Goal: Information Seeking & Learning: Learn about a topic

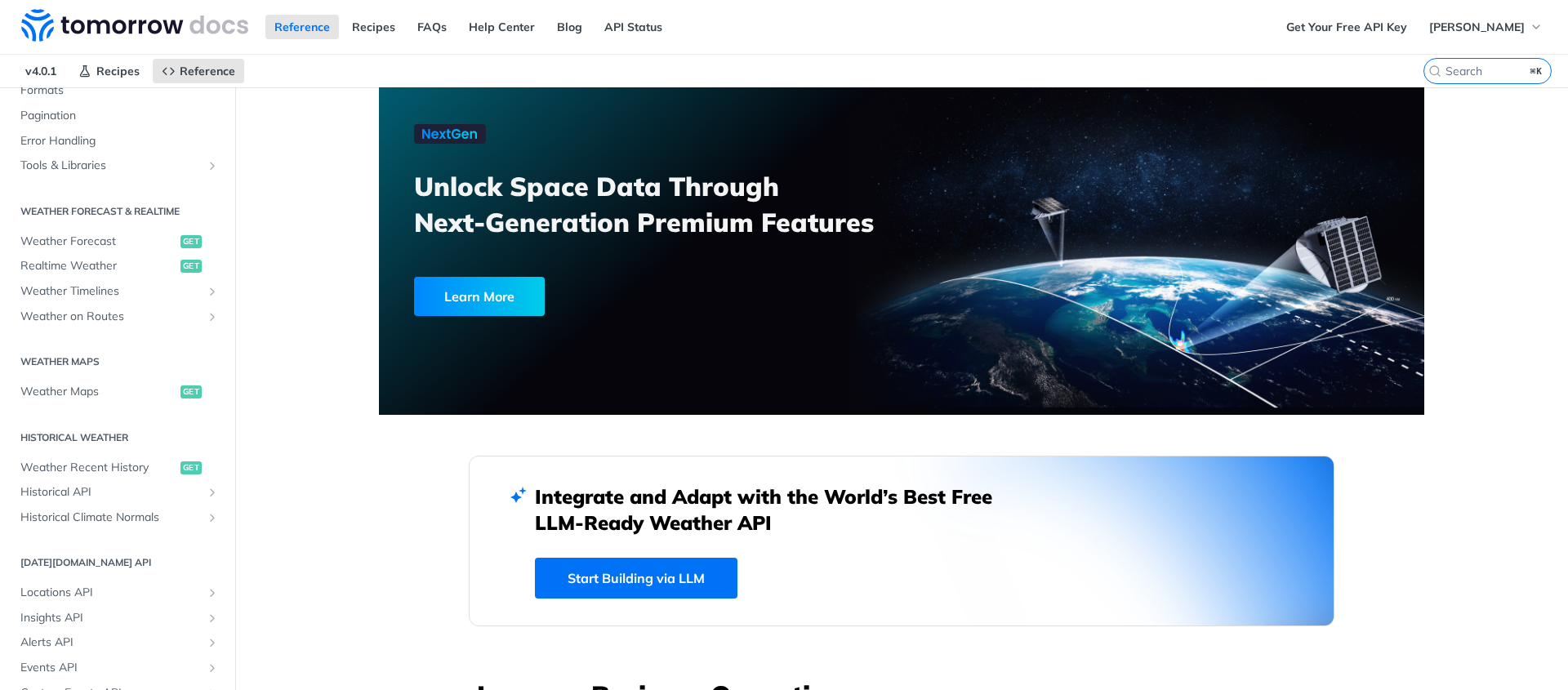
scroll to position [233, 0]
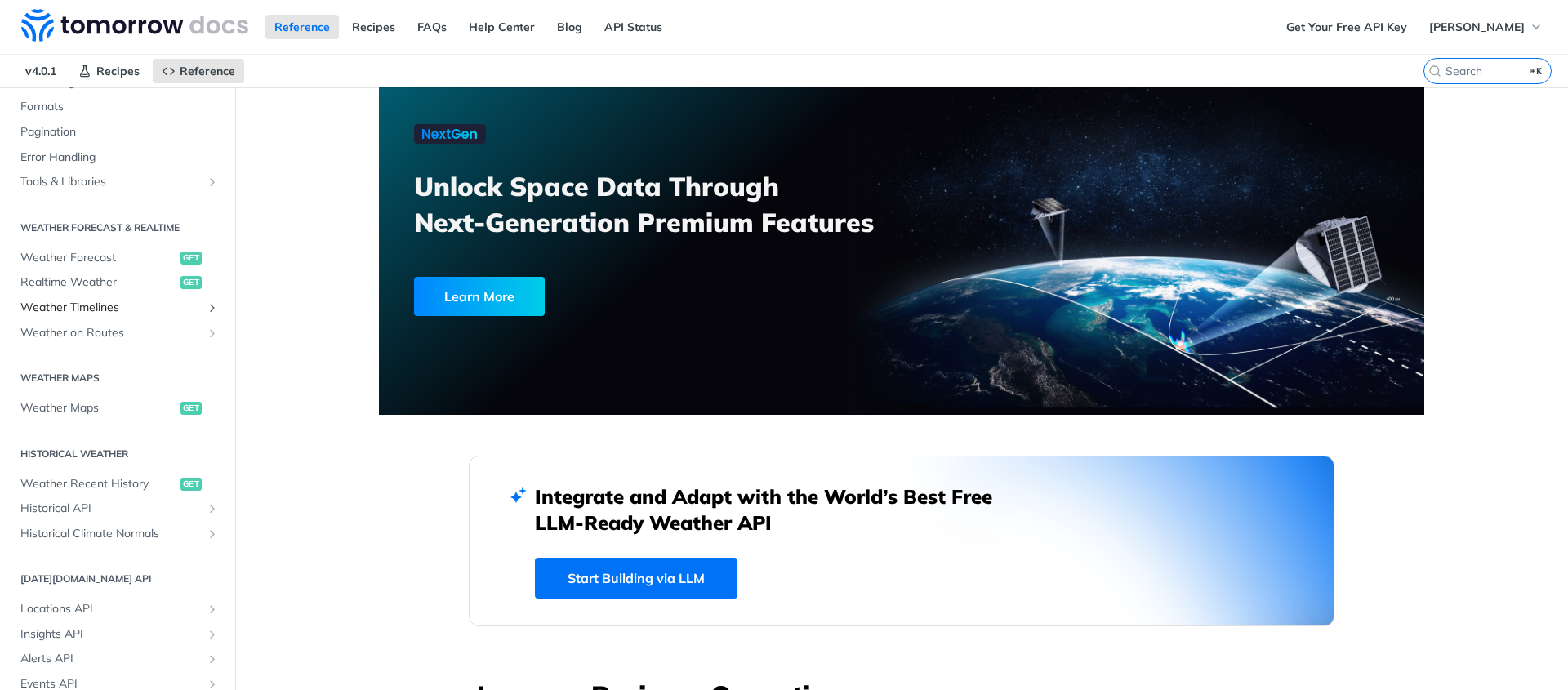
click at [92, 314] on span "Weather Timelines" at bounding box center [110, 308] width 182 height 17
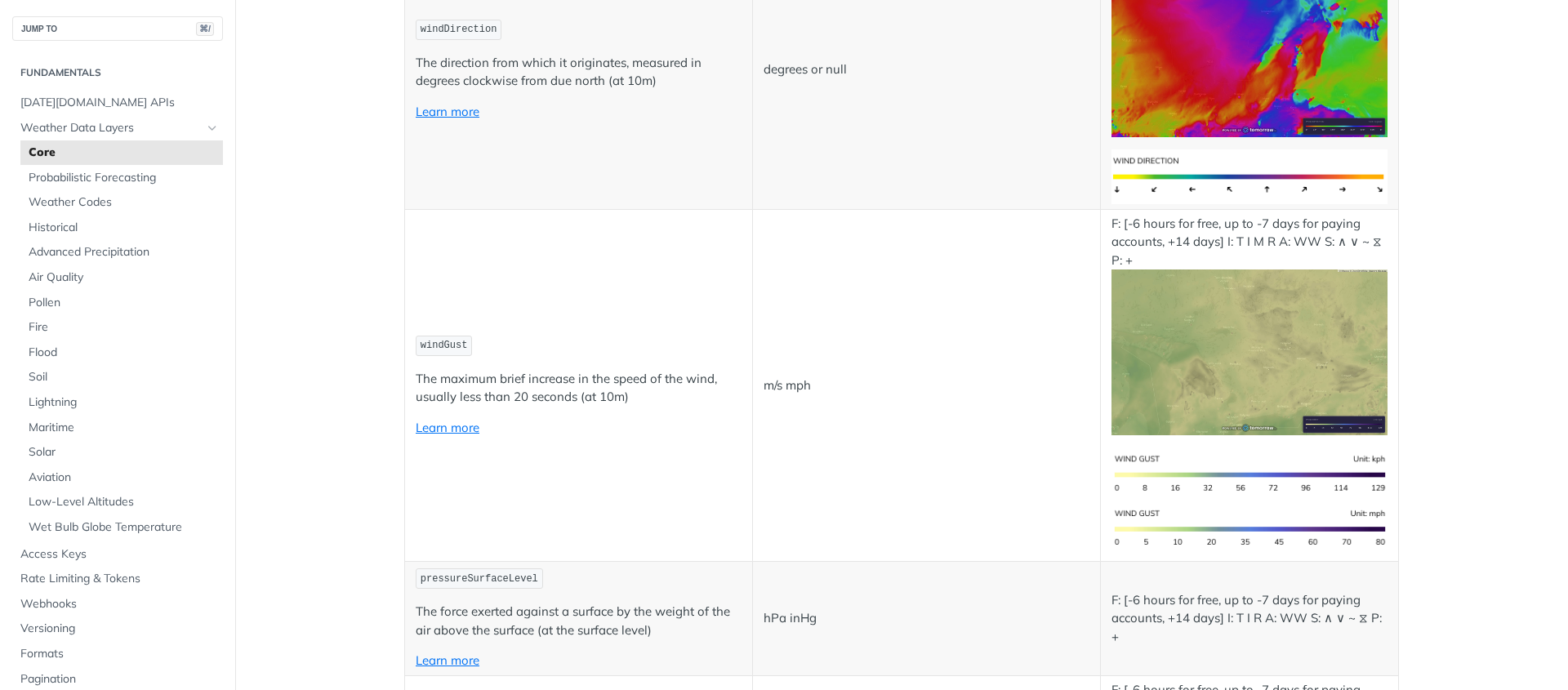
scroll to position [3254, 0]
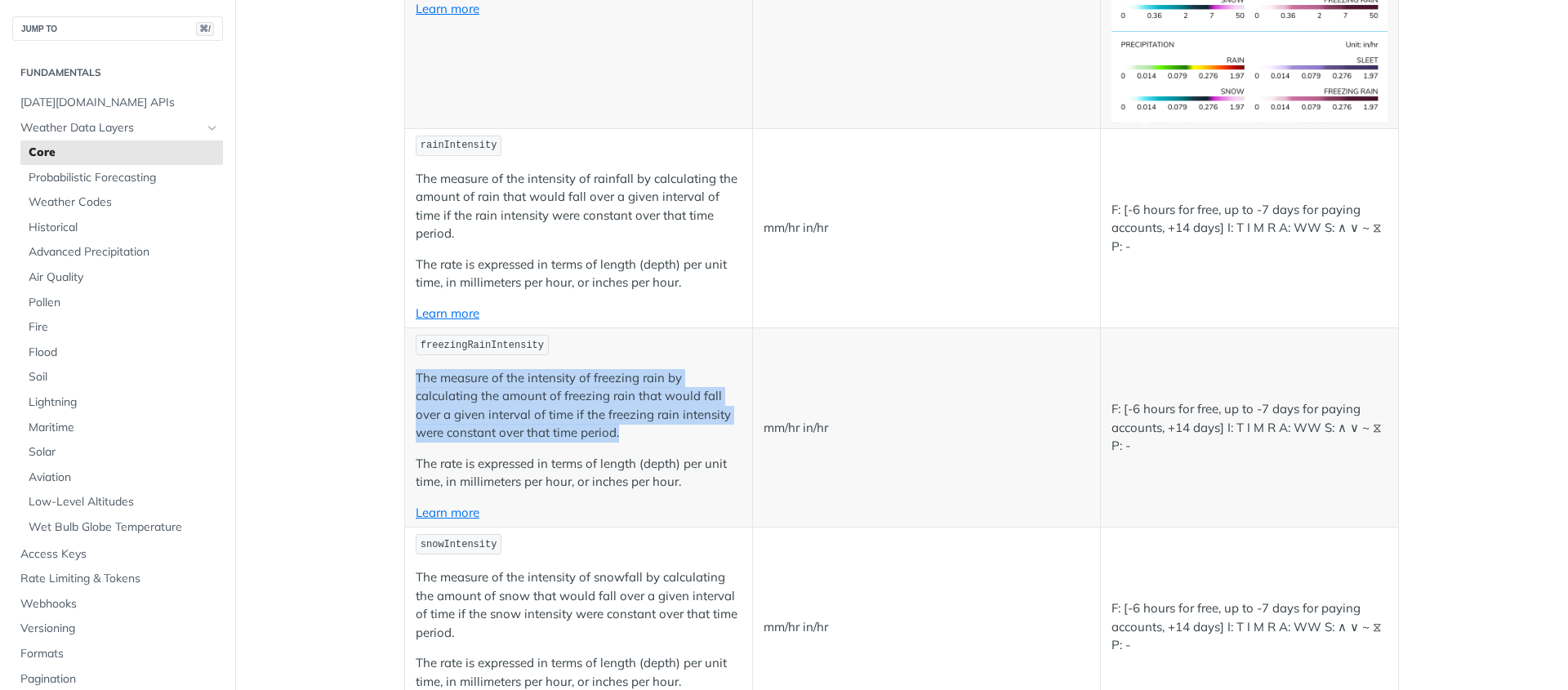
drag, startPoint x: 409, startPoint y: 377, endPoint x: 642, endPoint y: 426, distance: 238.1
click at [634, 427] on td "freezingRainIntensity The measure of the intensity of freezing rain by calculat…" at bounding box center [579, 428] width 348 height 199
copy p "The measure of the intensity of freezing rain by calculating the amount of free…"
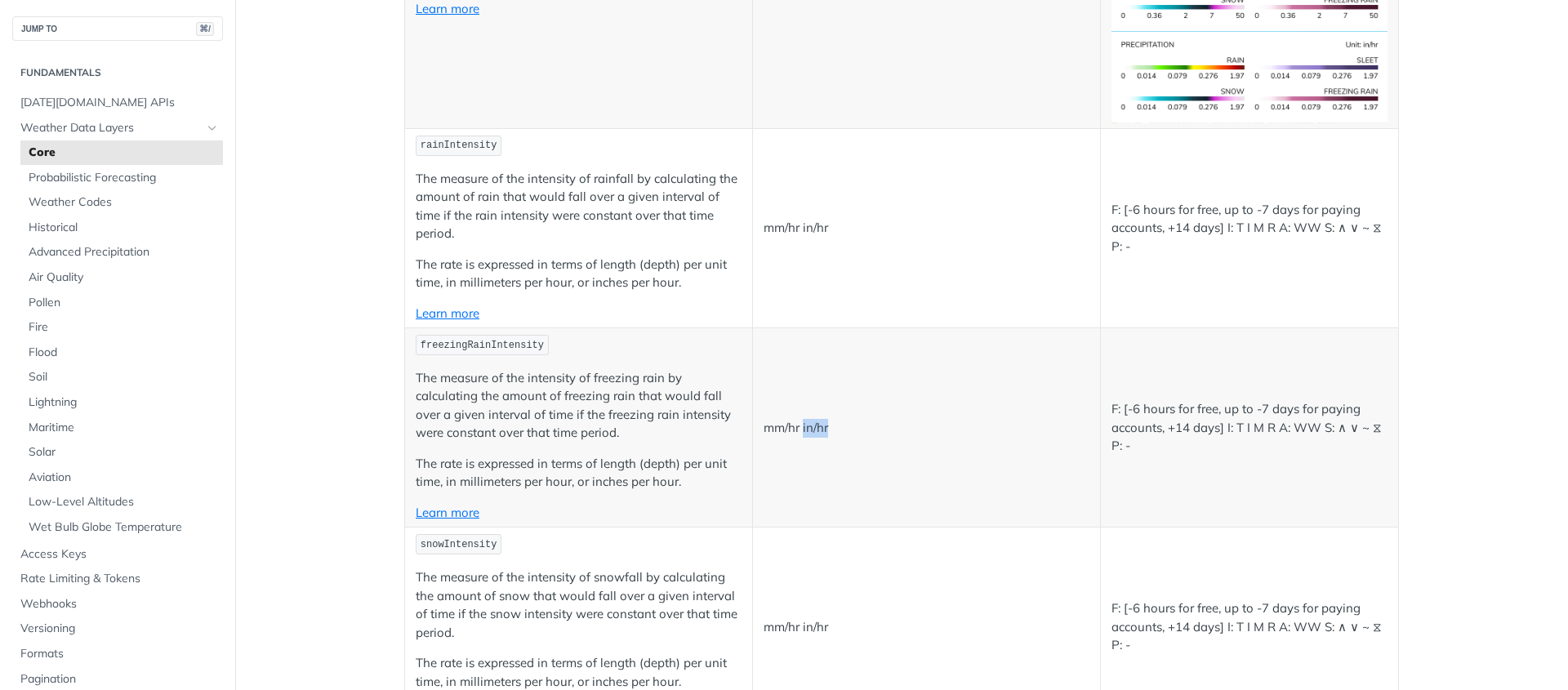
drag, startPoint x: 798, startPoint y: 428, endPoint x: 854, endPoint y: 429, distance: 56.0
click at [854, 429] on p "mm/hr in/hr" at bounding box center [927, 428] width 326 height 19
copy p "in/hr"
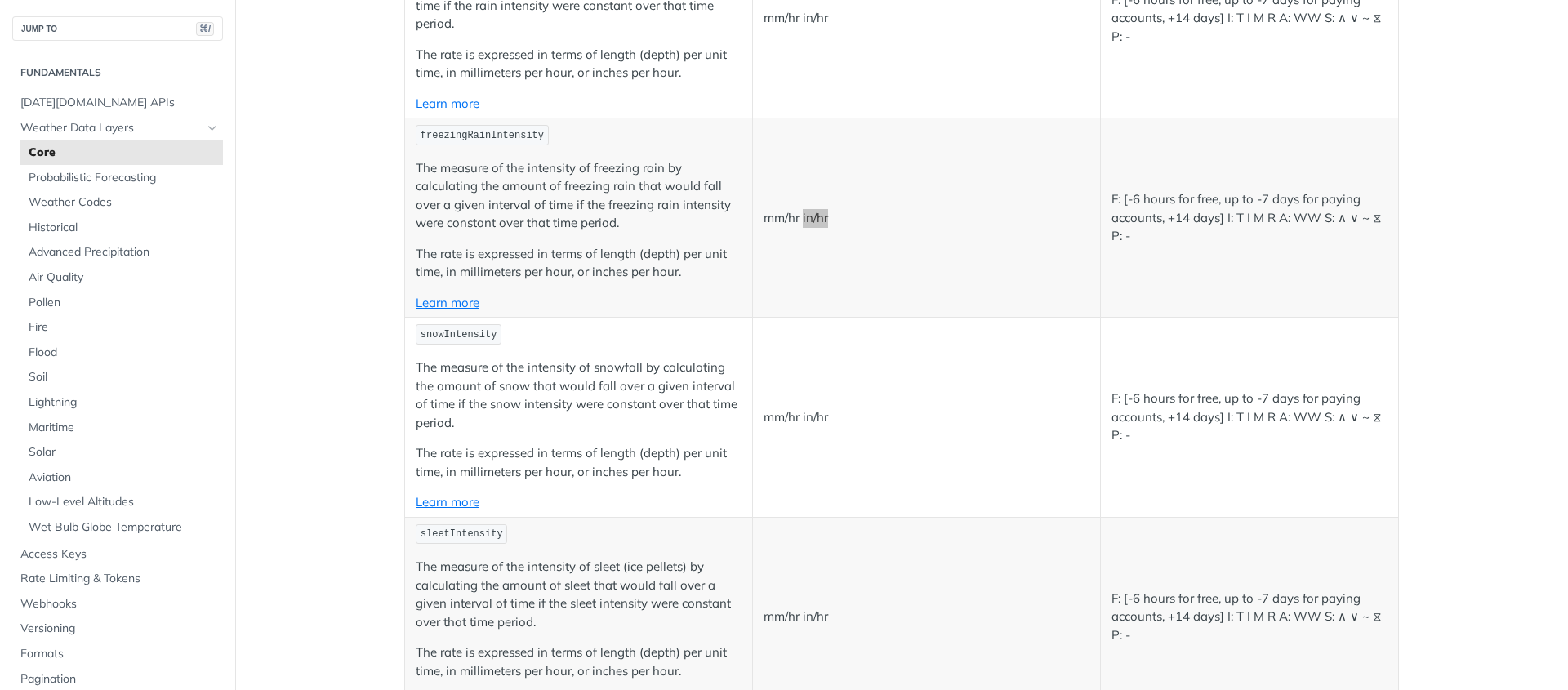
scroll to position [3478, 0]
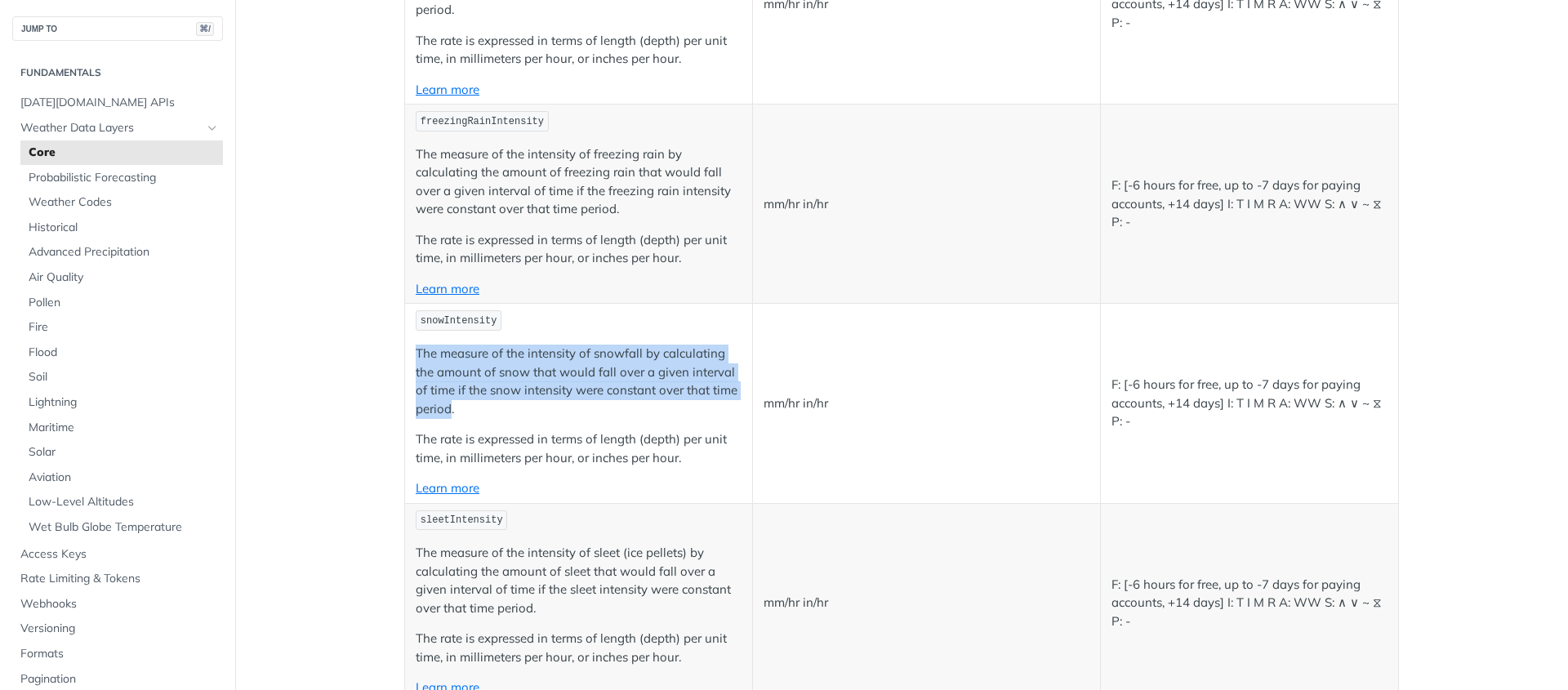
drag, startPoint x: 446, startPoint y: 414, endPoint x: 400, endPoint y: 358, distance: 72.5
click at [405, 358] on td "snowIntensity The measure of the intensity of snowfall by calculating the amoun…" at bounding box center [579, 403] width 348 height 199
copy p "The measure of the intensity of snowfall by calculating the amount of snow that…"
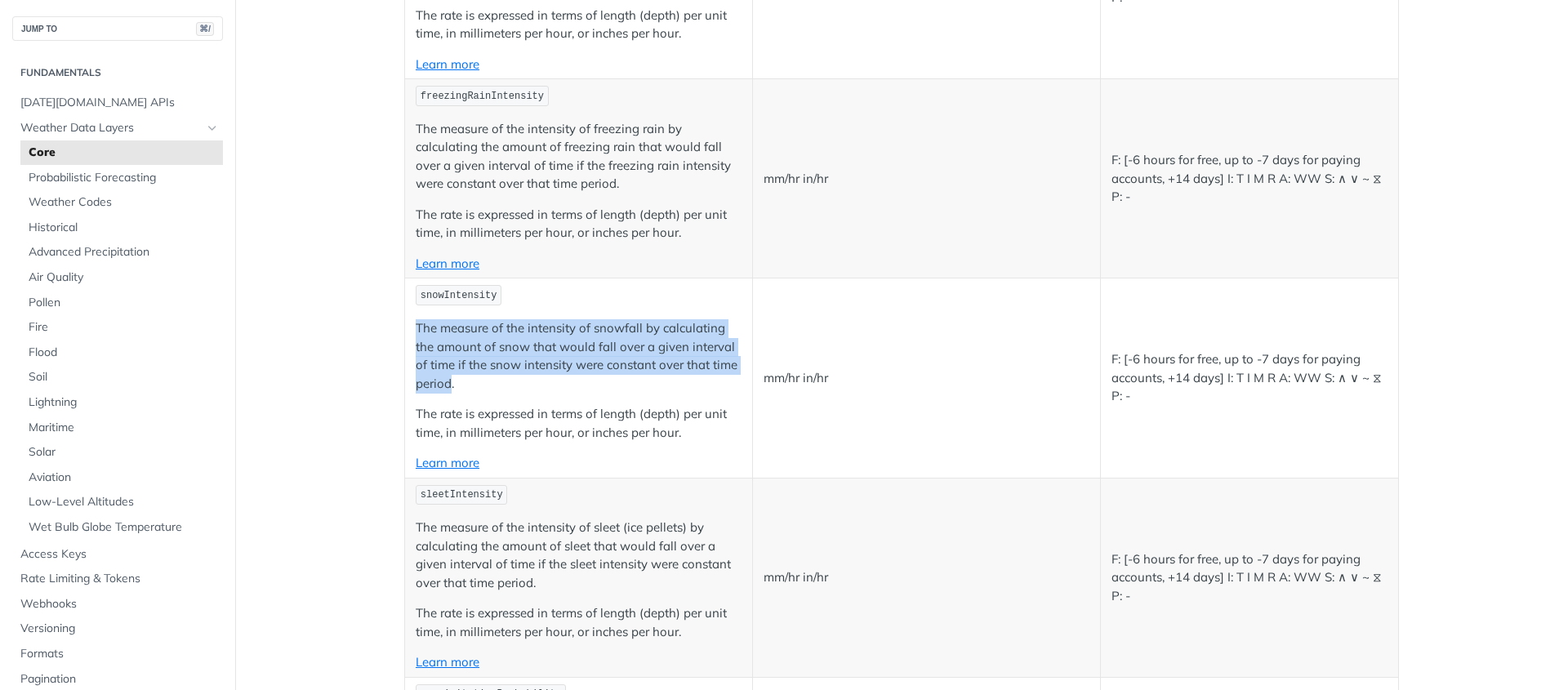
scroll to position [3504, 0]
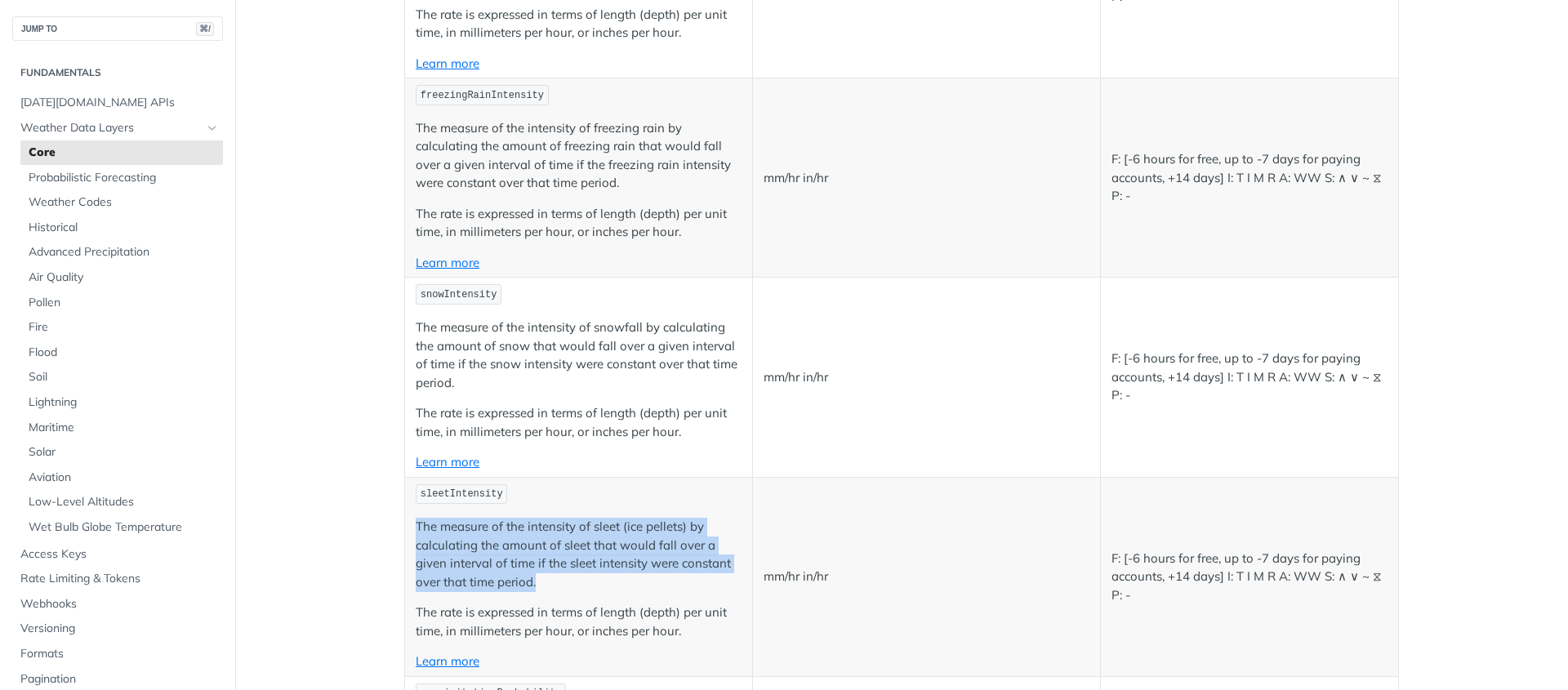
drag, startPoint x: 406, startPoint y: 524, endPoint x: 618, endPoint y: 579, distance: 219.0
click at [618, 579] on td "sleetIntensity The measure of the intensity of sleet (ice pellets) by calculati…" at bounding box center [579, 576] width 348 height 199
copy p "The measure of the intensity of sleet (ice pellets) by calculating the amount o…"
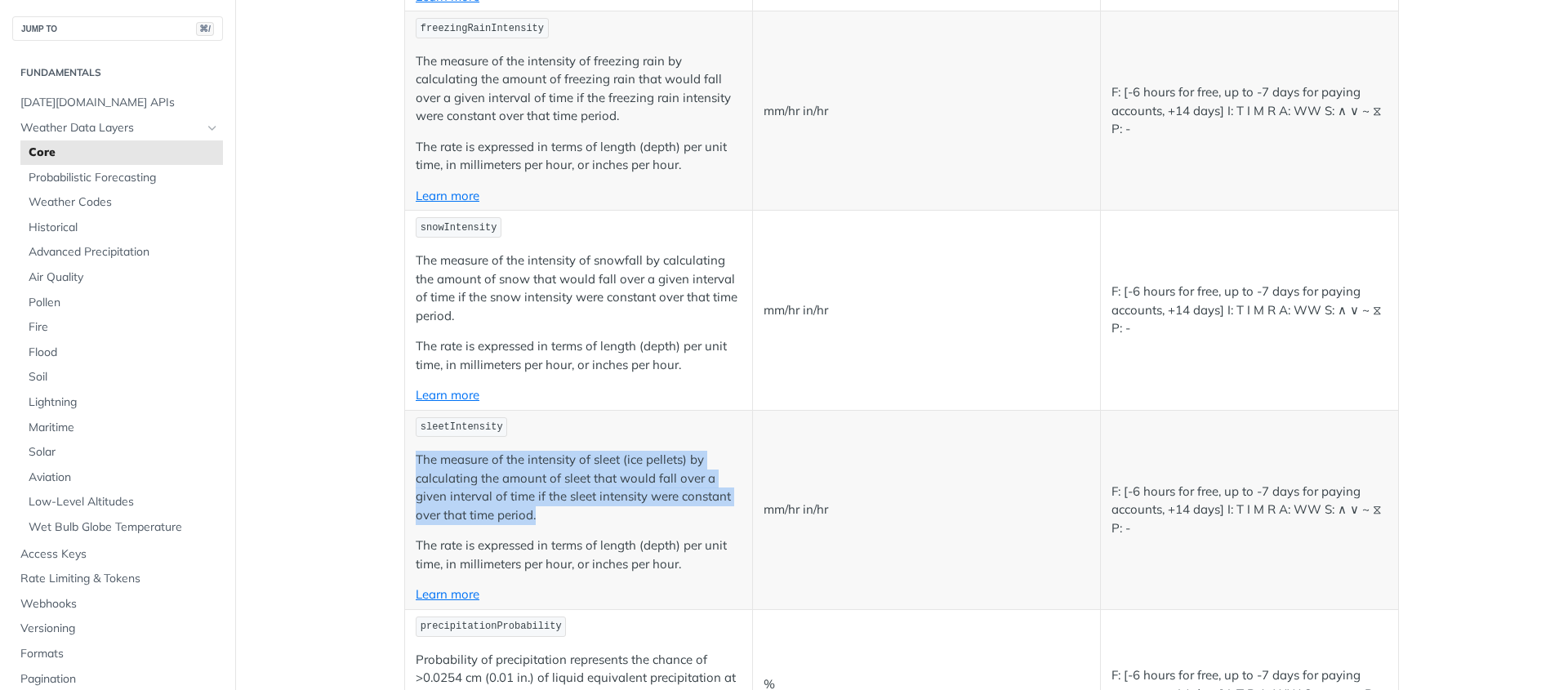
scroll to position [3609, 0]
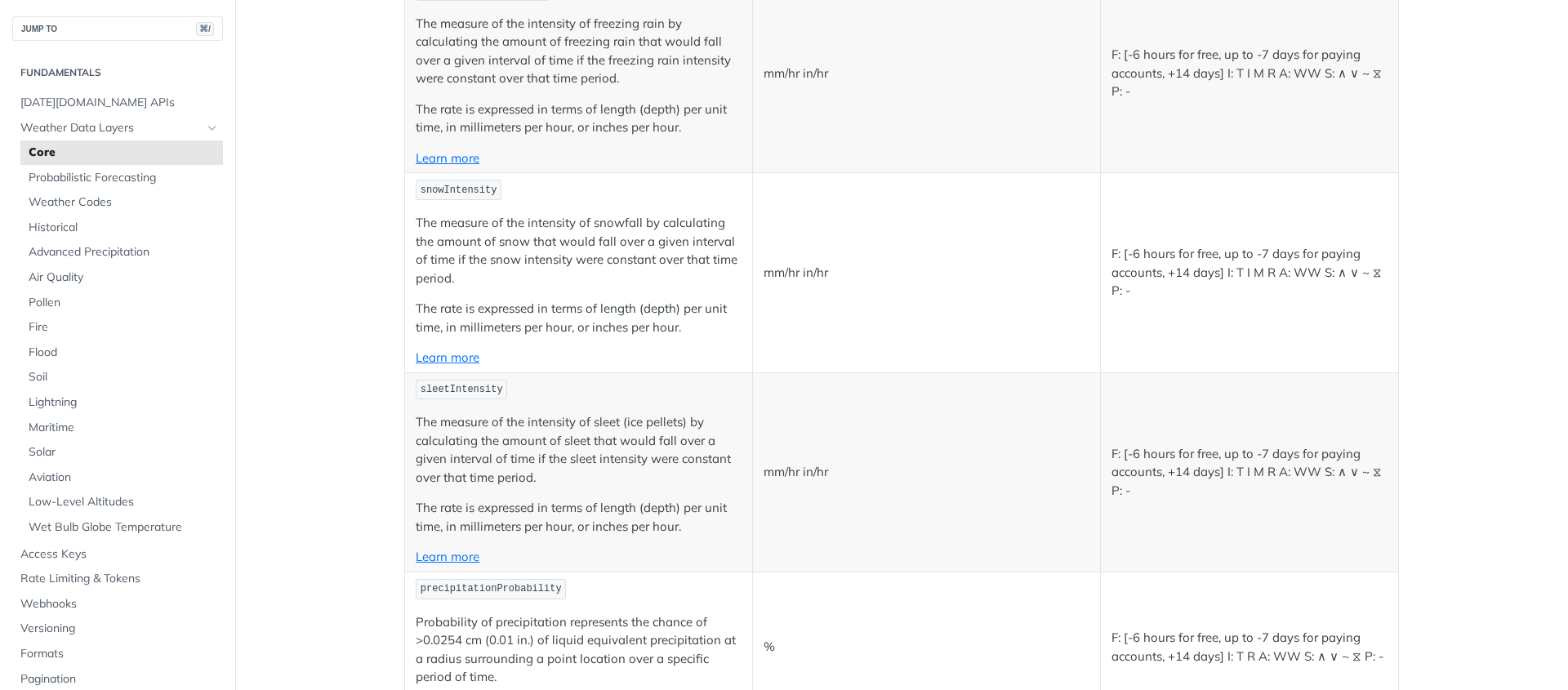
click at [882, 361] on td "mm/hr in/hr" at bounding box center [926, 272] width 348 height 199
